Goal: Communication & Community: Ask a question

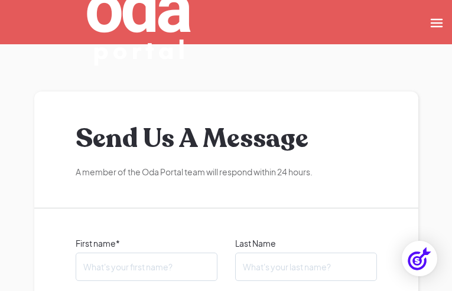
type input "AVhGGmtGoAv"
type input "RtjIAGADF"
type input "XiKzRvtx"
type input "PyrnXjKgAmm"
type input "[EMAIL_ADDRESS][DOMAIN_NAME]"
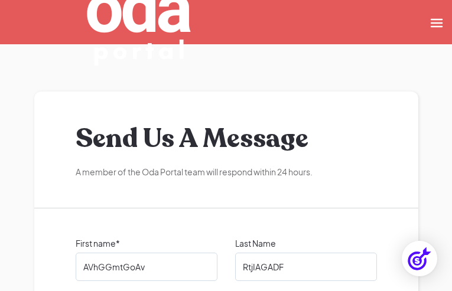
checkbox input "false"
checkbox input "true"
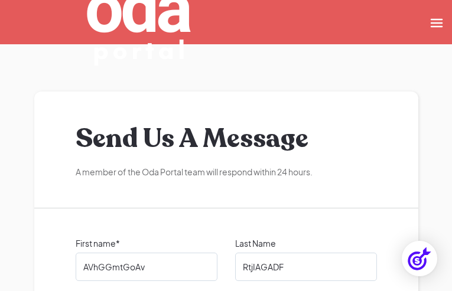
checkbox input "false"
